Goal: Information Seeking & Learning: Learn about a topic

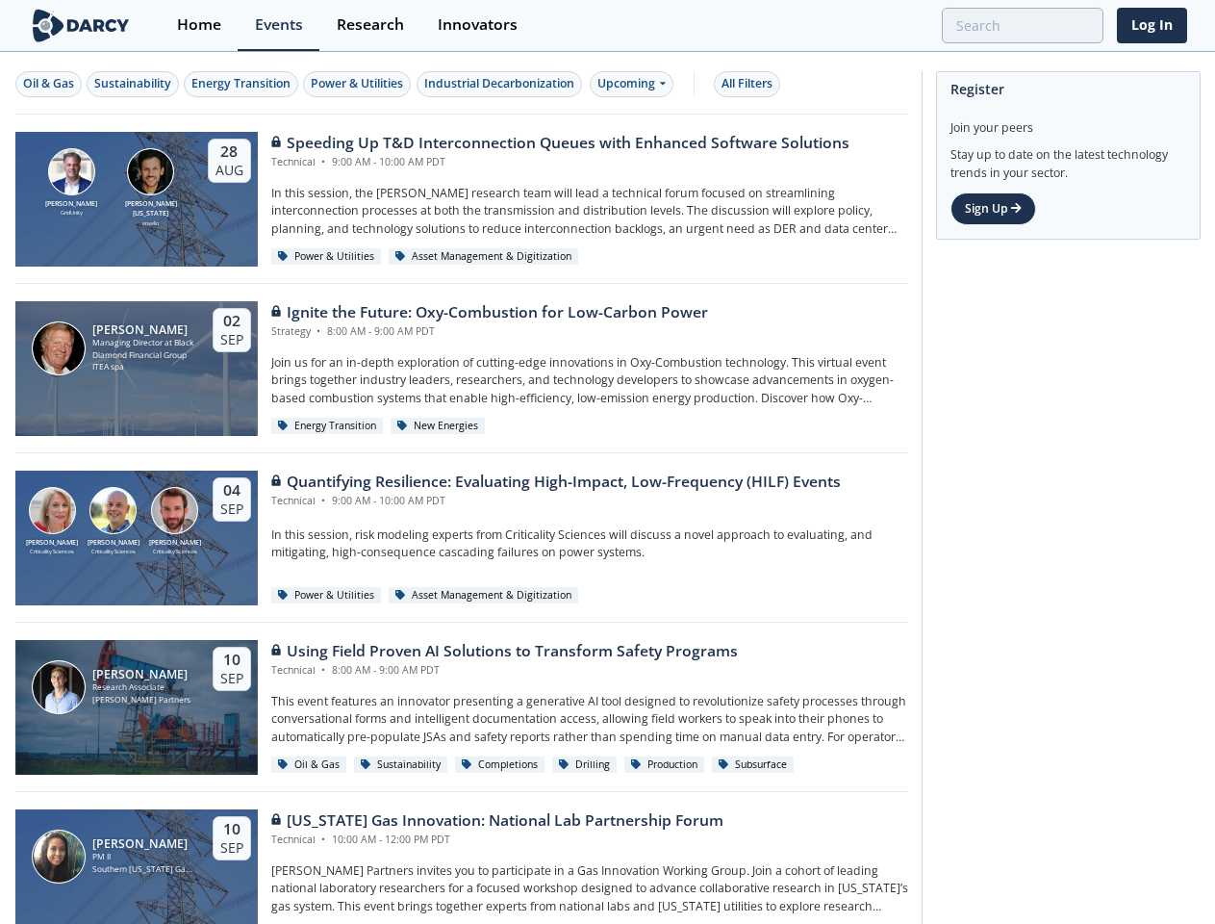
click at [607, 462] on div "[PERSON_NAME] Criticality Sciences [PERSON_NAME] Criticality Sciences [PERSON_N…" at bounding box center [461, 537] width 893 height 169
click at [49, 84] on div "Oil & Gas" at bounding box center [48, 83] width 51 height 17
click at [134, 84] on div "Sustainability" at bounding box center [132, 83] width 77 height 17
click at [243, 84] on div "Energy Transition" at bounding box center [240, 83] width 99 height 17
click at [360, 84] on div "Power & Utilities" at bounding box center [357, 83] width 92 height 17
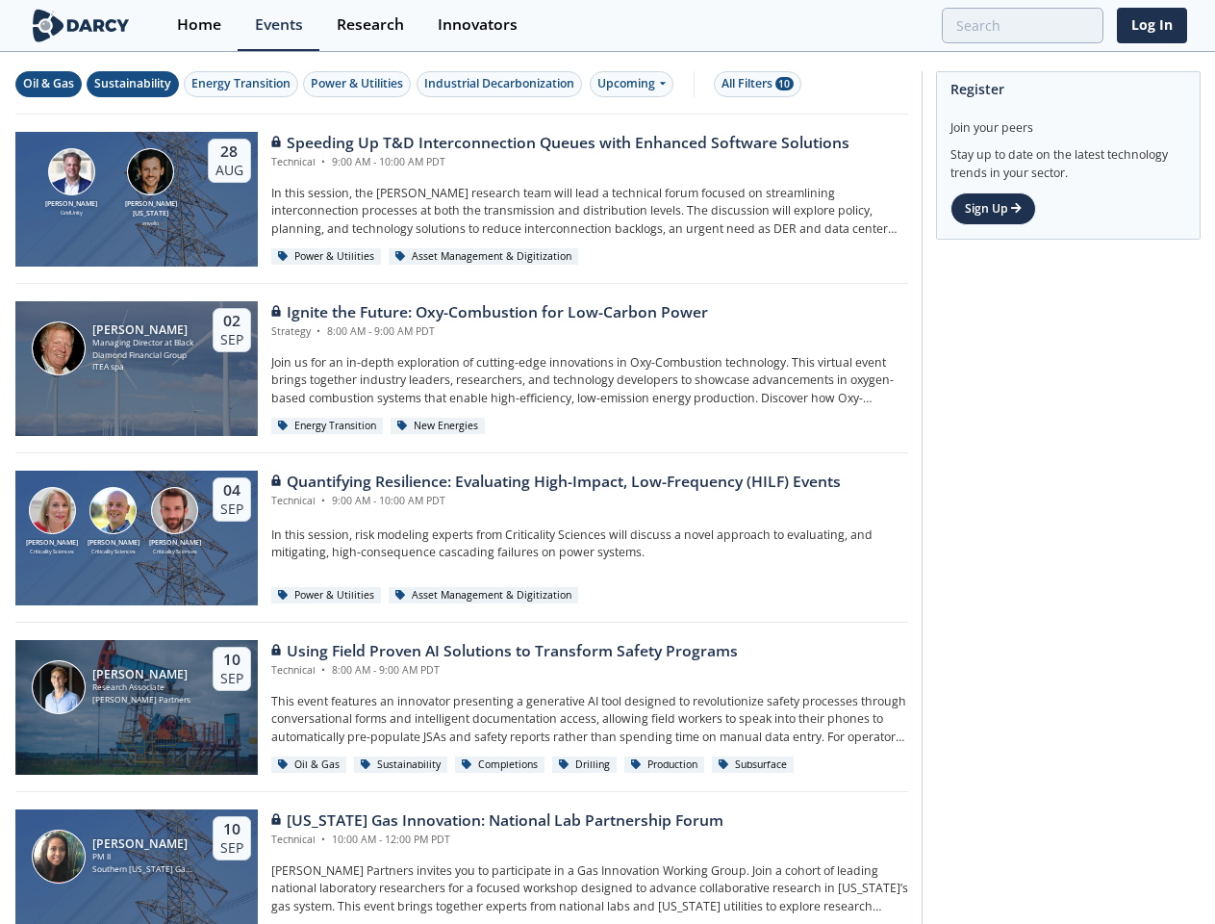
click at [502, 84] on div "Industrial Decarbonization" at bounding box center [499, 83] width 150 height 17
click at [636, 84] on div "Upcoming" at bounding box center [632, 84] width 84 height 26
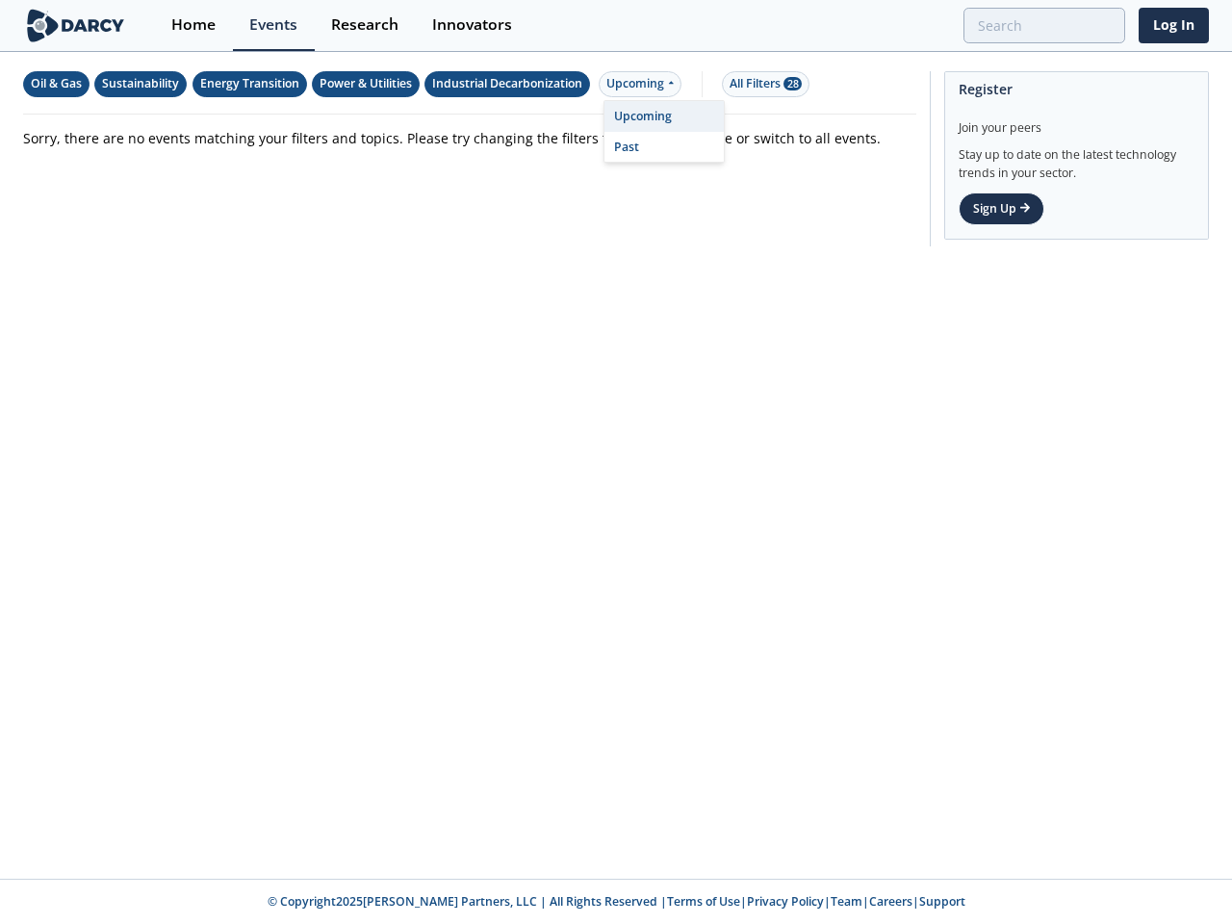
click at [753, 84] on div "All Filters 28" at bounding box center [765, 83] width 72 height 17
